Goal: Book appointment/travel/reservation

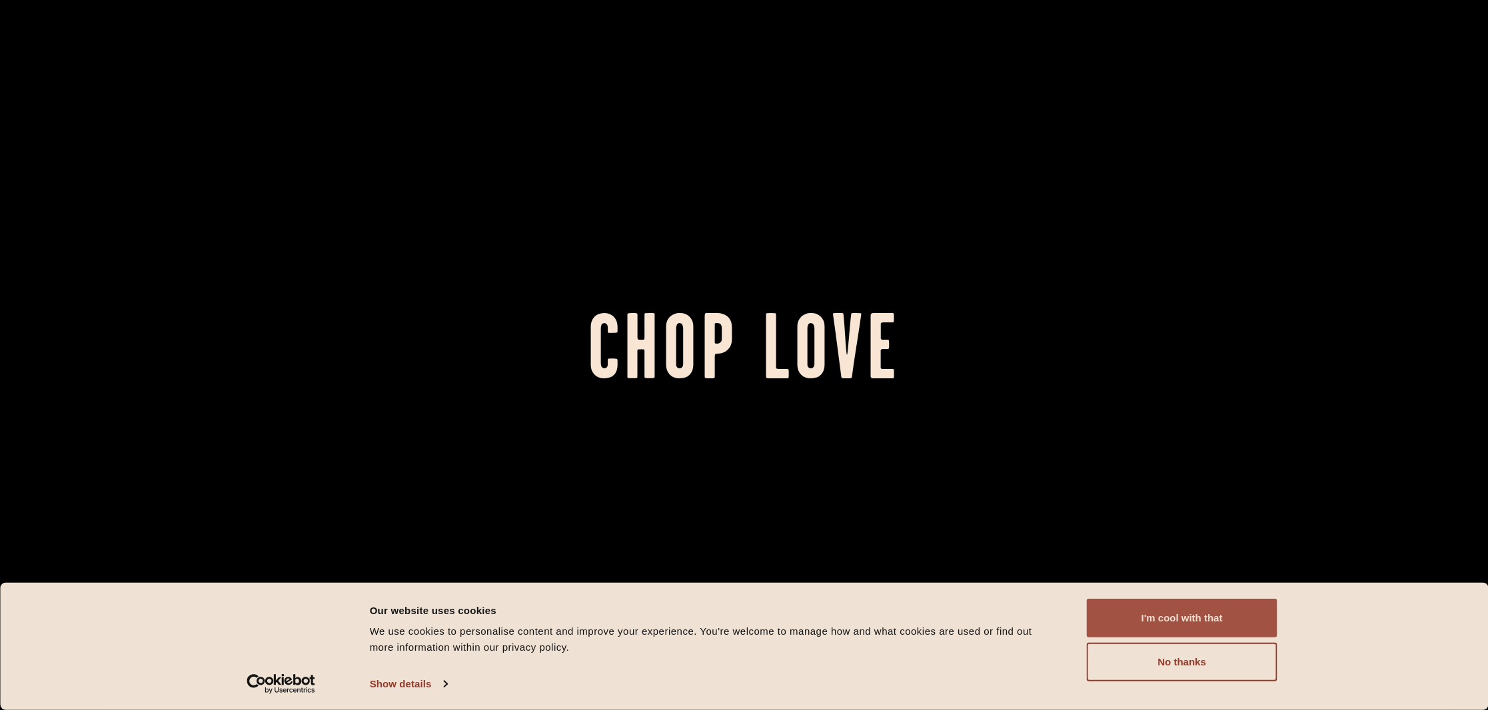
click at [1206, 618] on button "I'm cool with that" at bounding box center [1182, 618] width 191 height 39
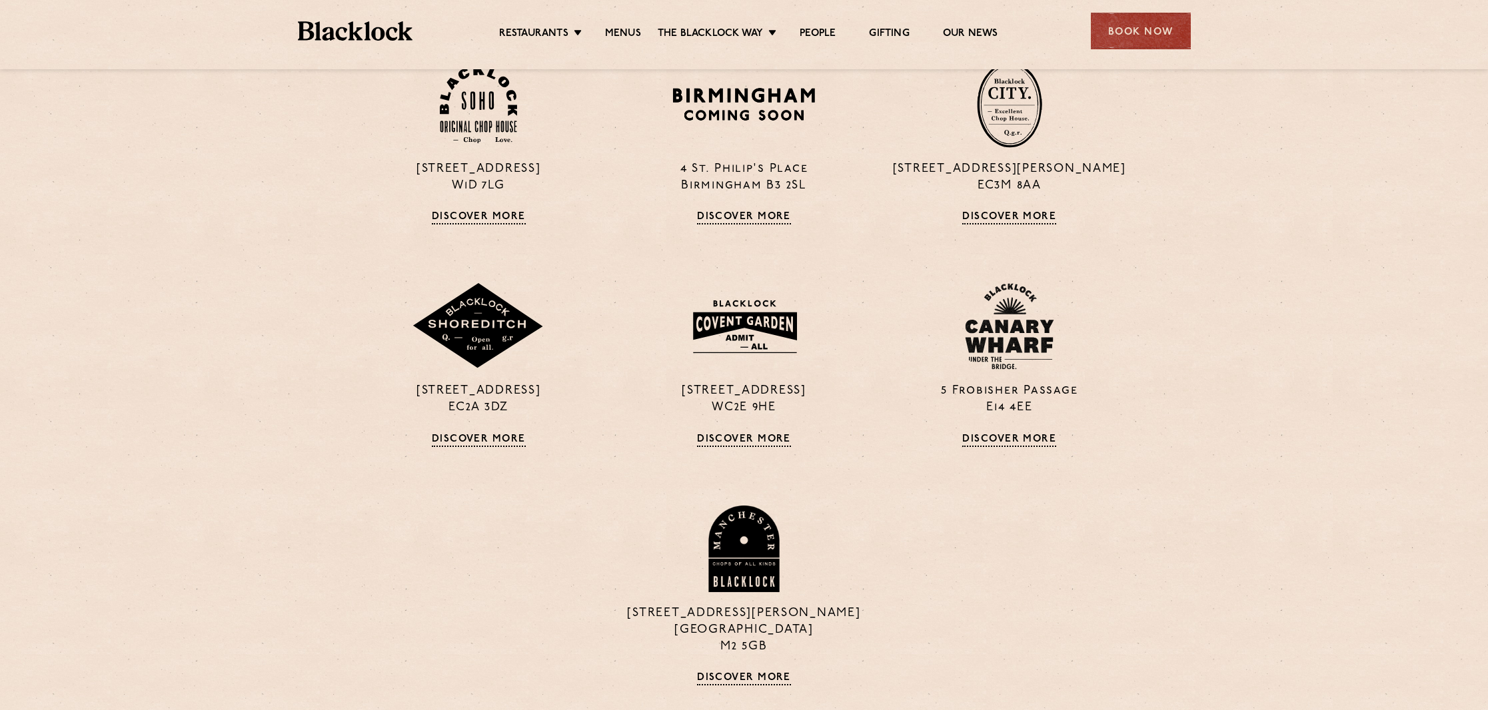
scroll to position [1183, 1]
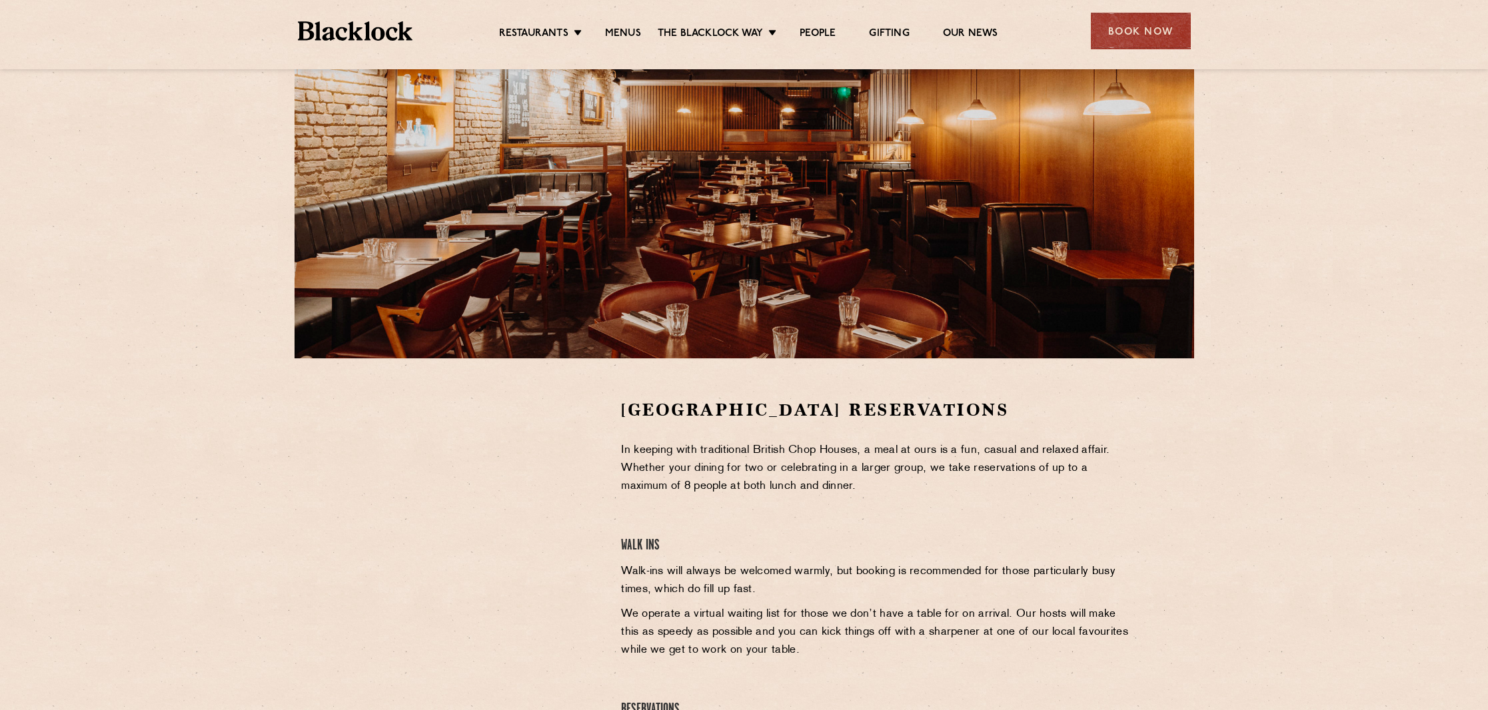
scroll to position [121, 0]
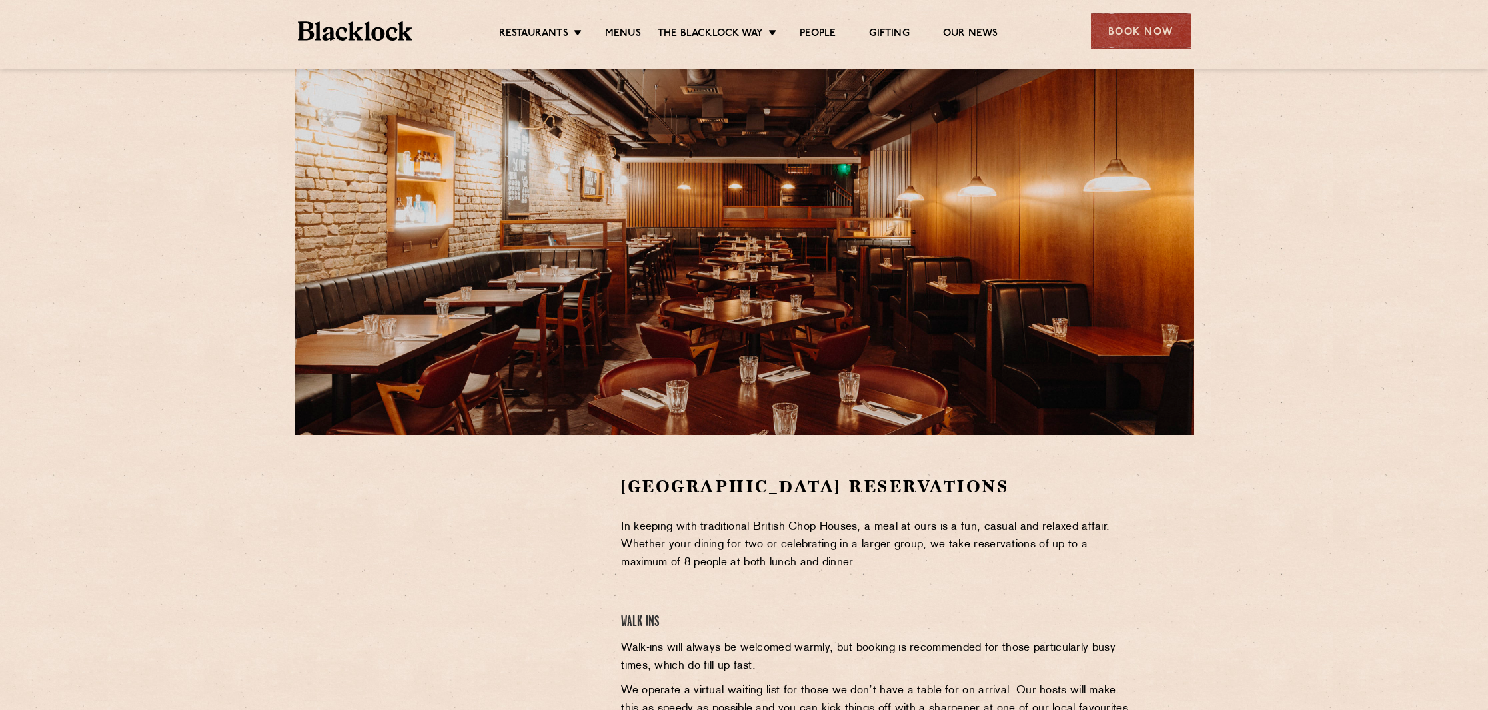
scroll to position [49, 0]
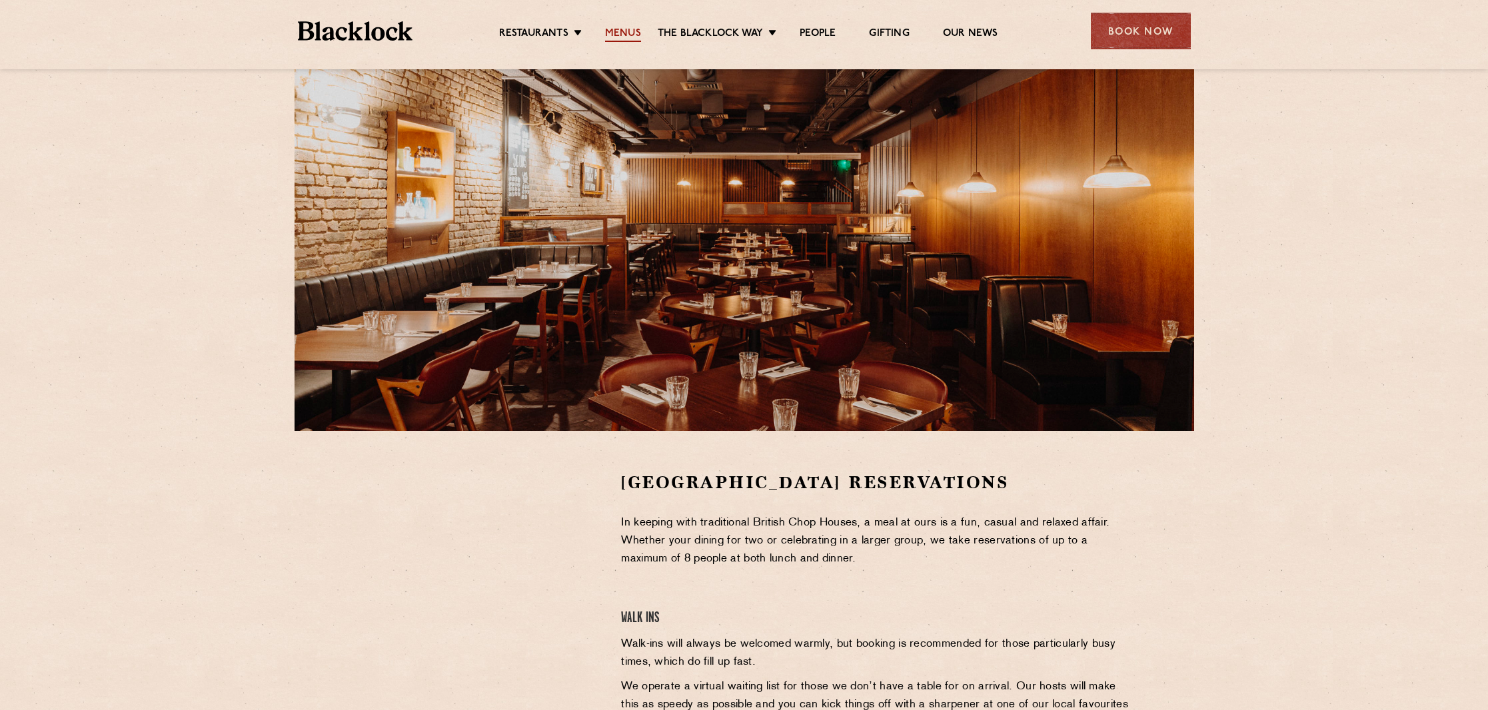
click at [620, 27] on link "Menus" at bounding box center [623, 34] width 36 height 15
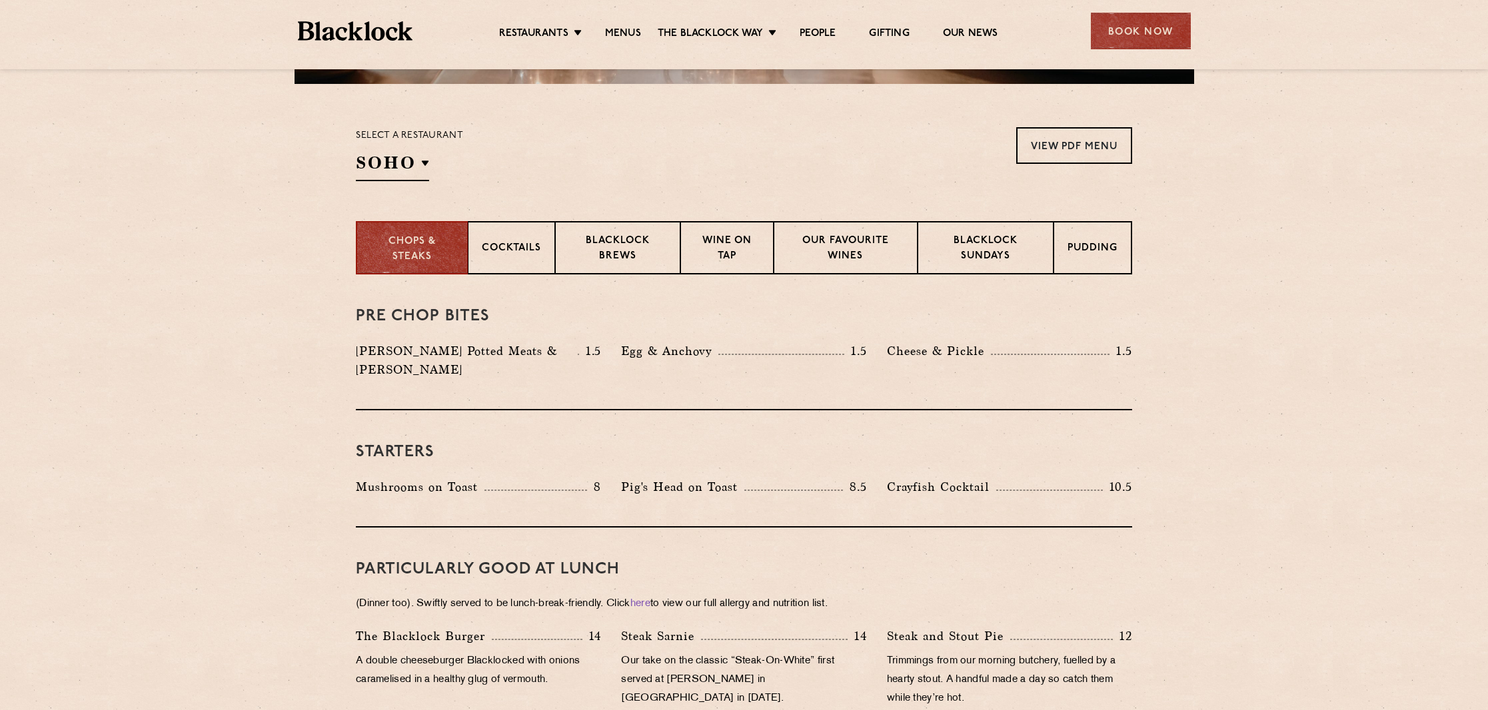
scroll to position [397, 0]
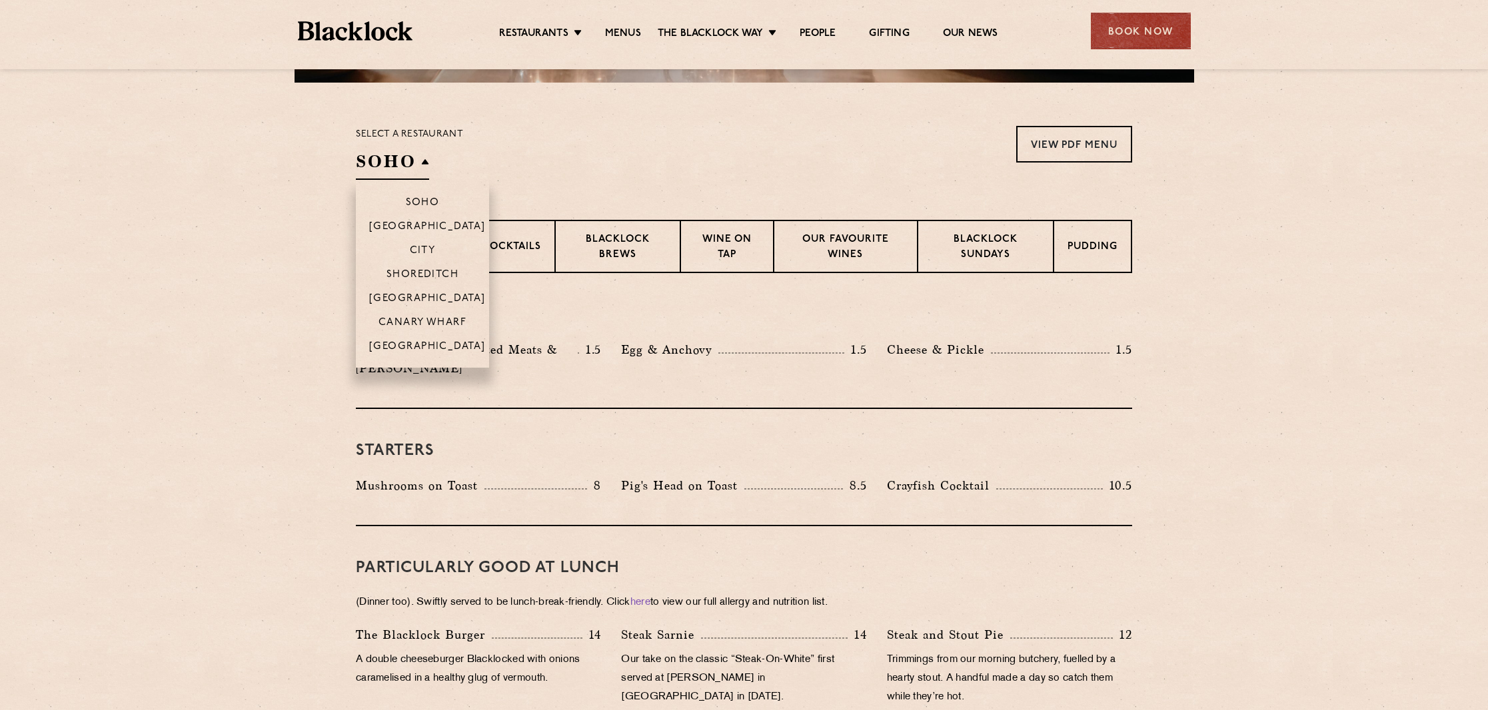
click at [427, 171] on h2 "SOHO" at bounding box center [392, 165] width 73 height 30
click at [430, 294] on p "[GEOGRAPHIC_DATA]" at bounding box center [427, 299] width 117 height 13
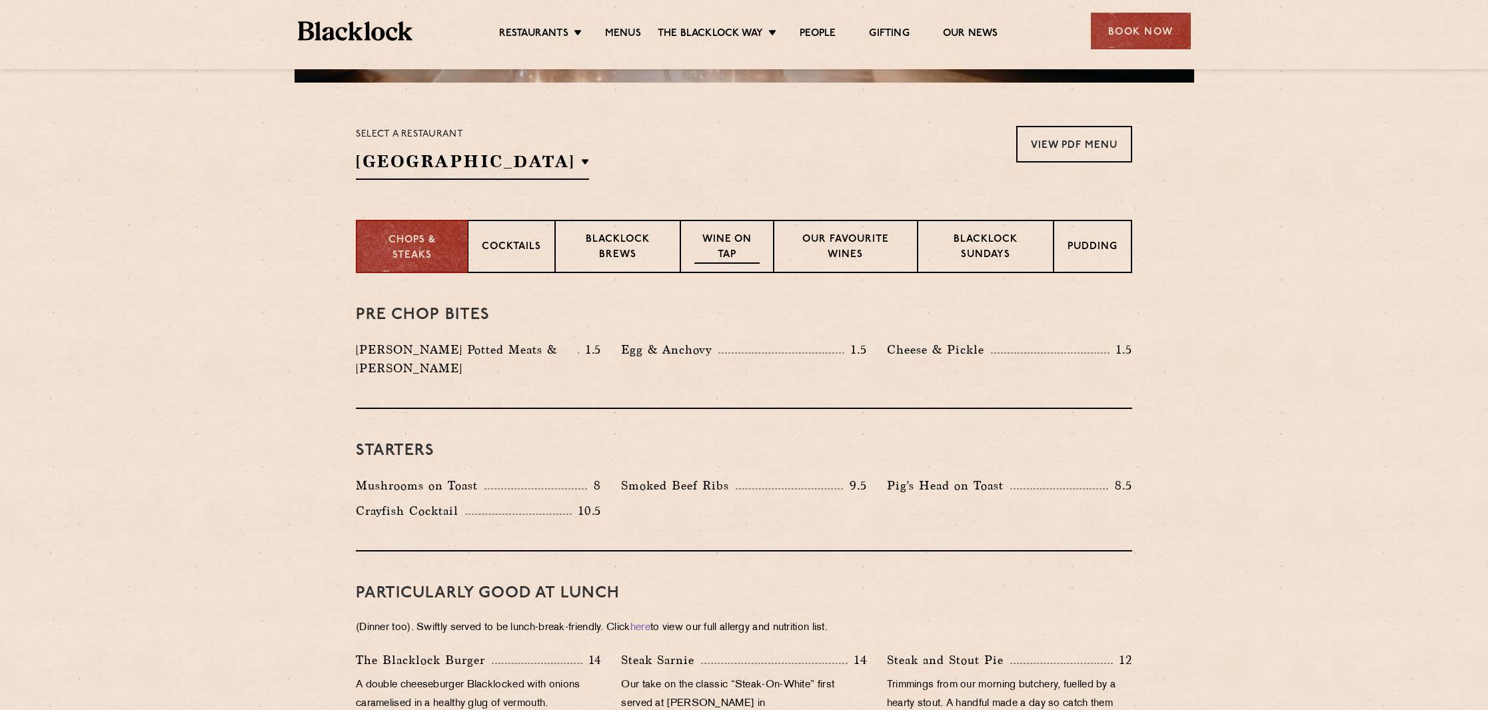
click at [726, 251] on p "Wine on Tap" at bounding box center [726, 248] width 65 height 31
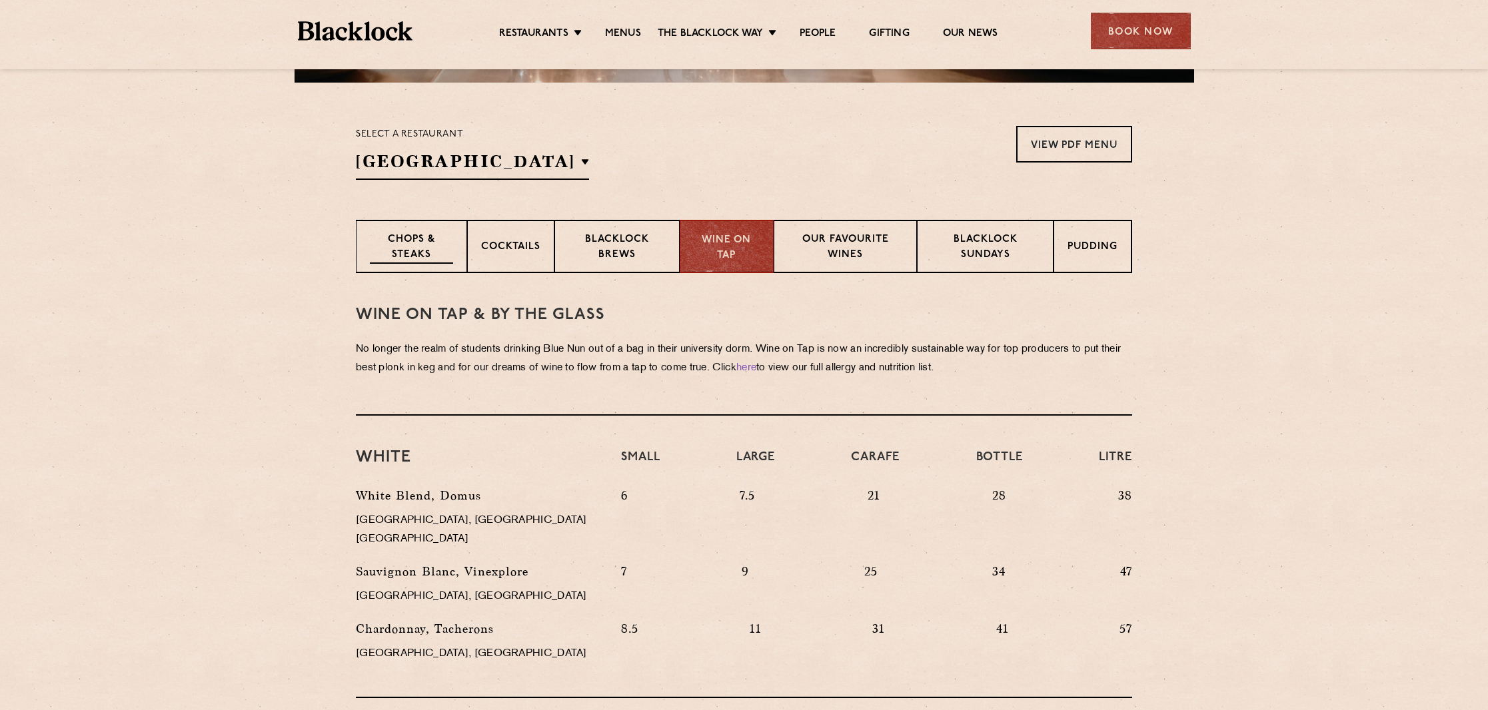
click at [413, 247] on p "Chops & Steaks" at bounding box center [411, 248] width 83 height 31
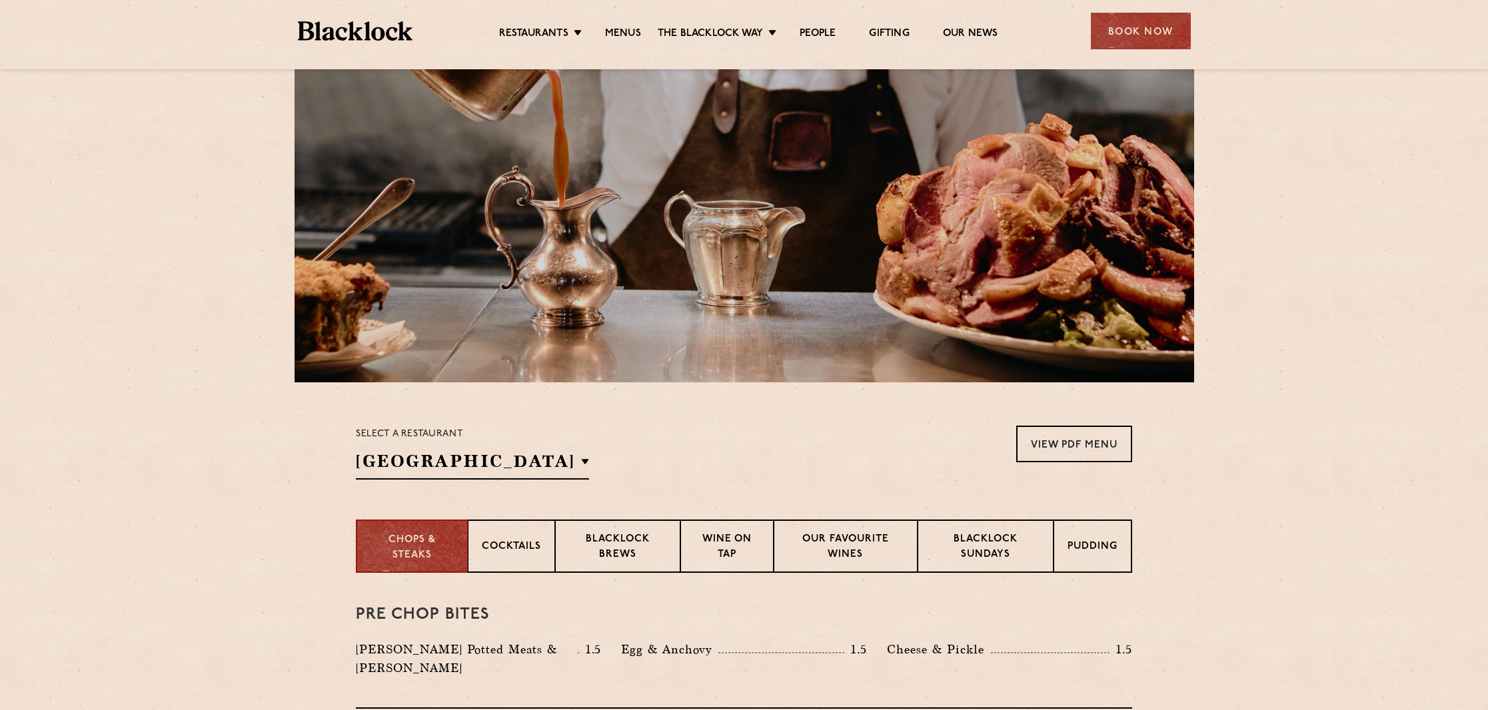
scroll to position [93, 0]
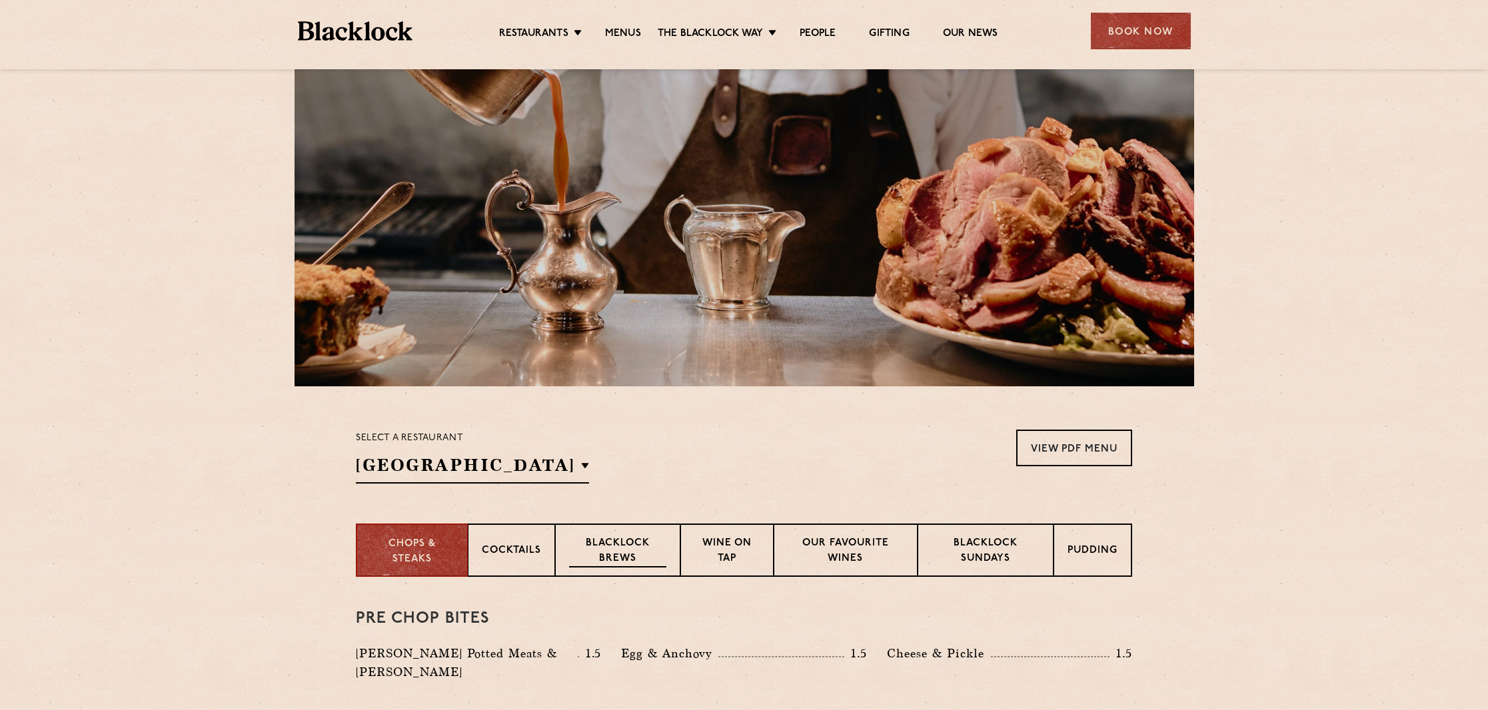
click at [647, 542] on p "Blacklock Brews" at bounding box center [617, 551] width 97 height 31
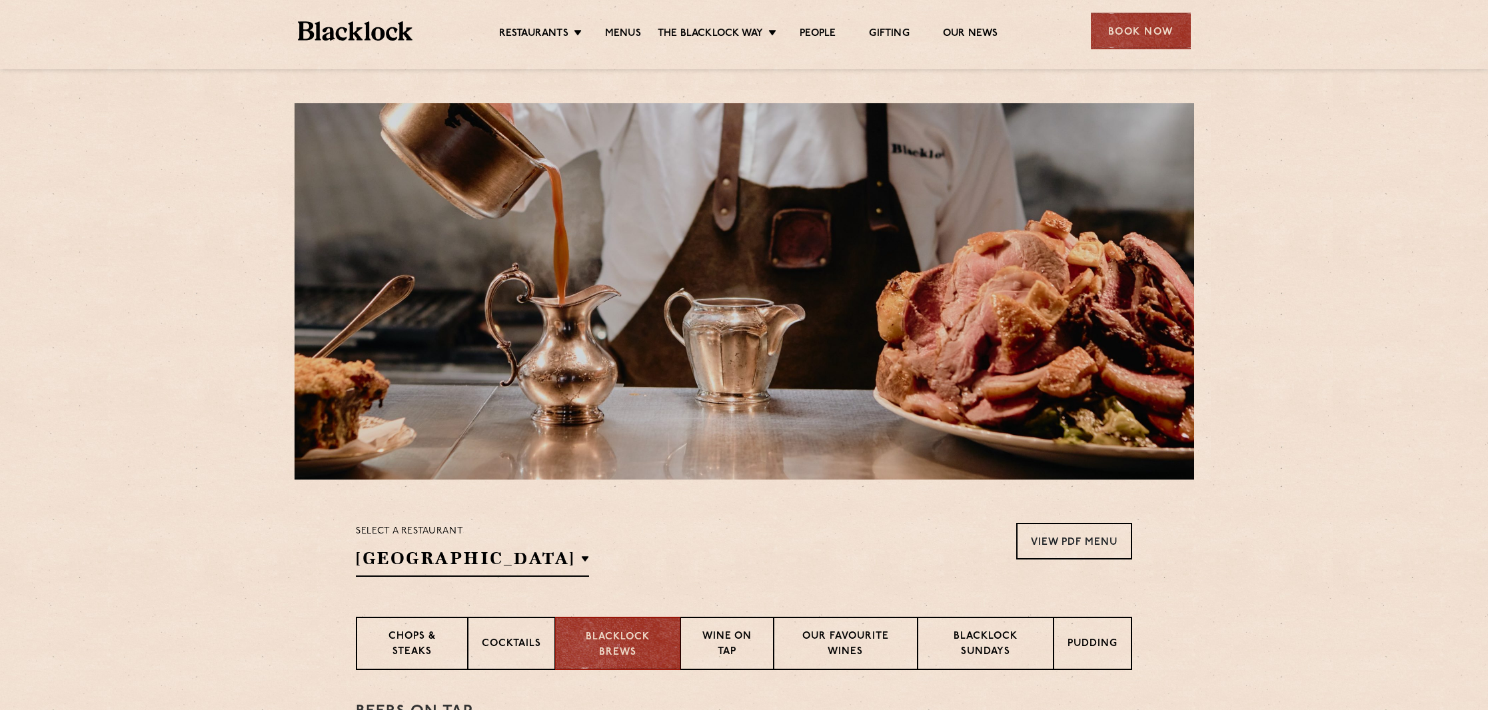
scroll to position [0, 0]
click at [1155, 23] on div "Book Now" at bounding box center [1141, 31] width 100 height 37
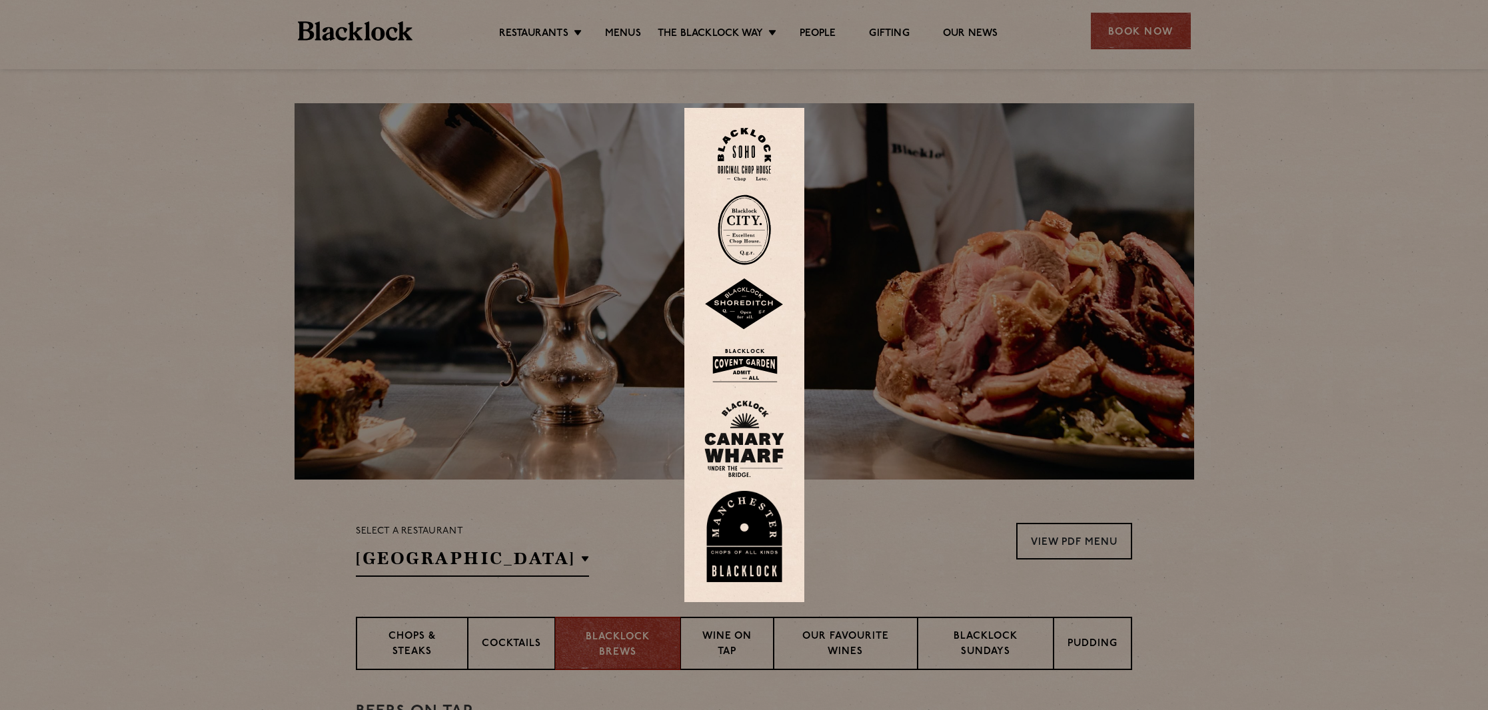
click at [756, 360] on img at bounding box center [744, 365] width 80 height 43
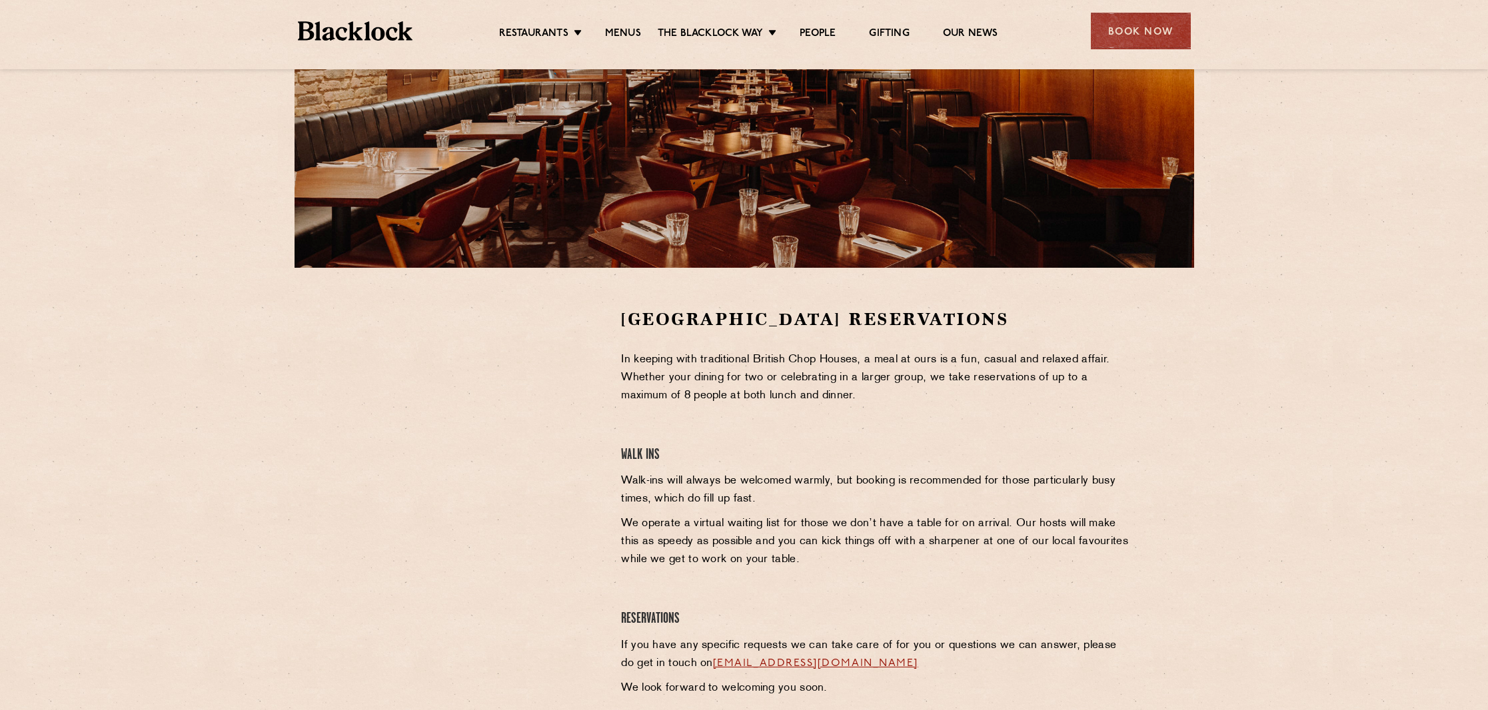
scroll to position [218, 0]
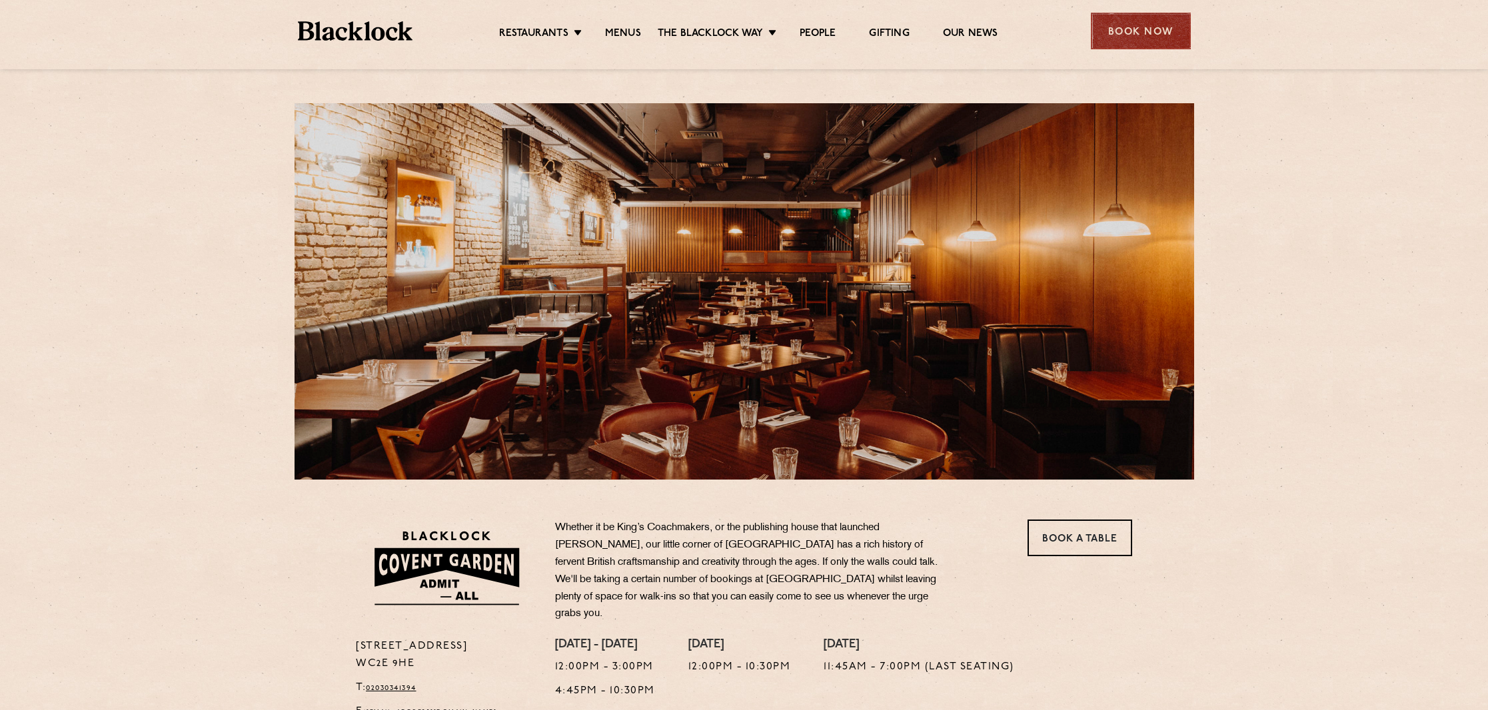
click at [1156, 40] on div "Book Now" at bounding box center [1141, 31] width 100 height 37
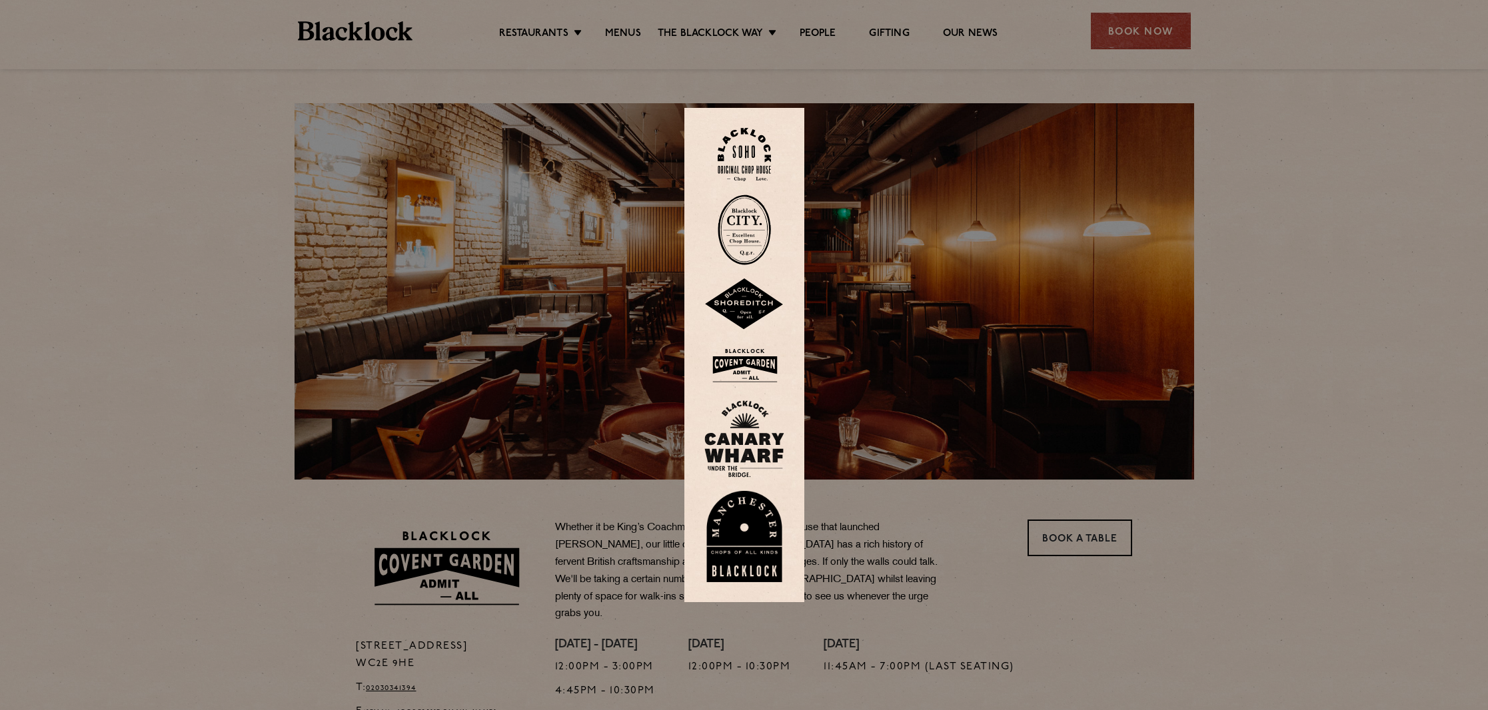
click at [730, 360] on img at bounding box center [744, 365] width 80 height 43
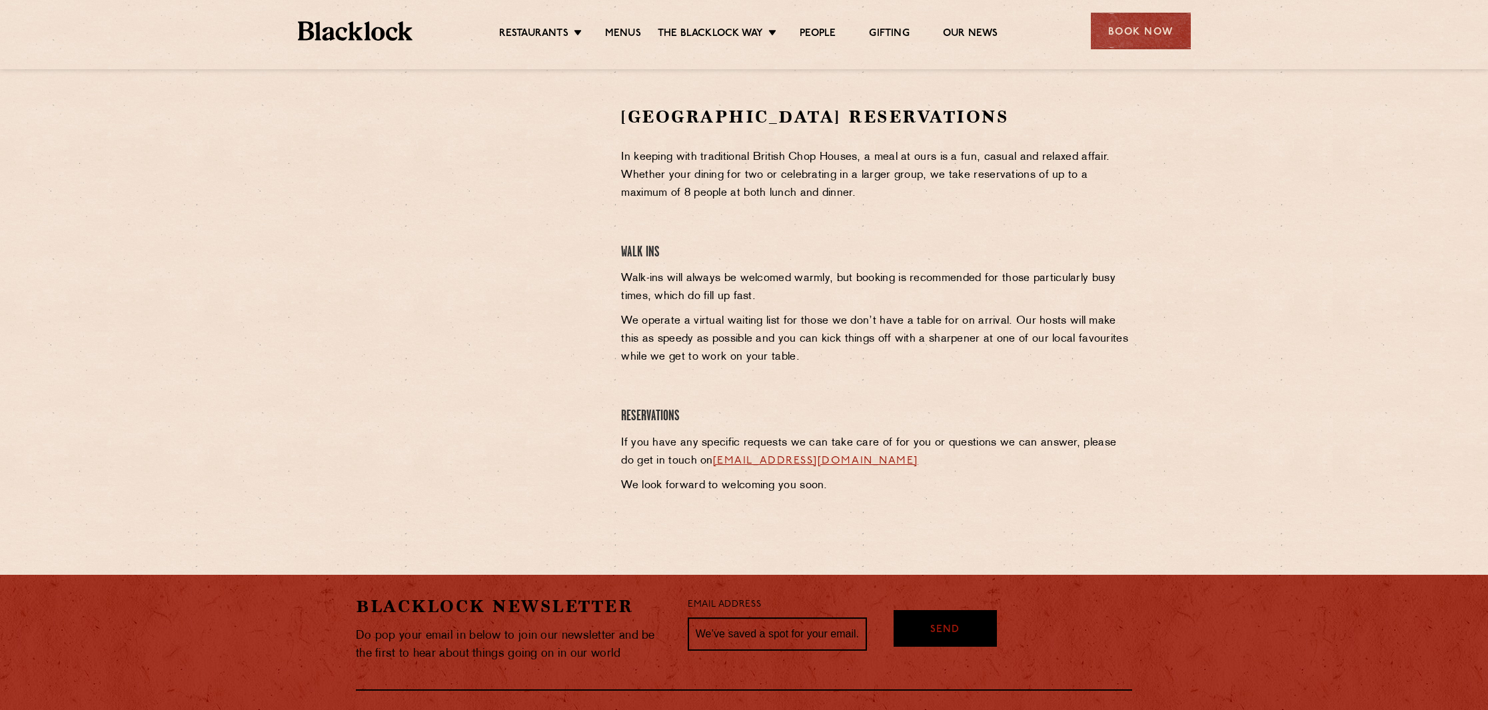
scroll to position [416, 0]
